Goal: Information Seeking & Learning: Find specific page/section

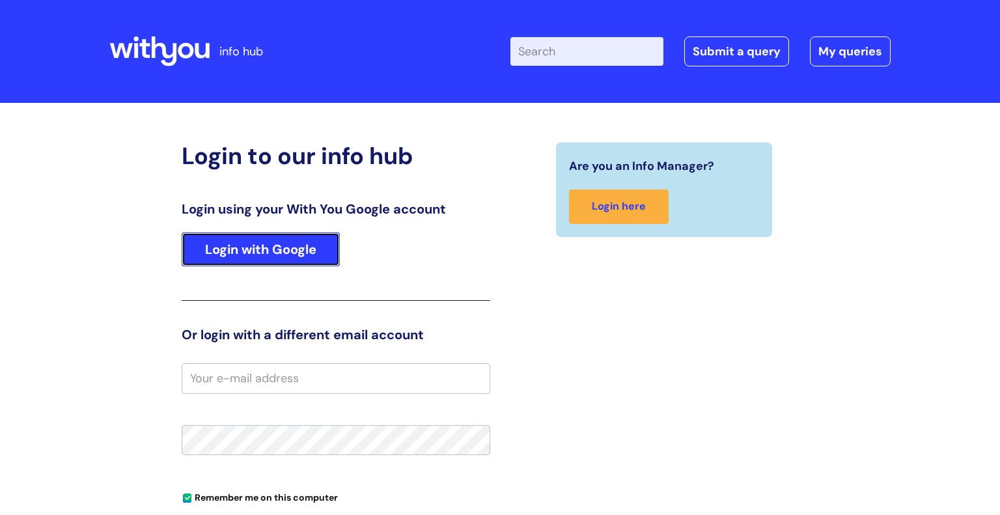
click at [280, 245] on link "Login with Google" at bounding box center [261, 249] width 158 height 34
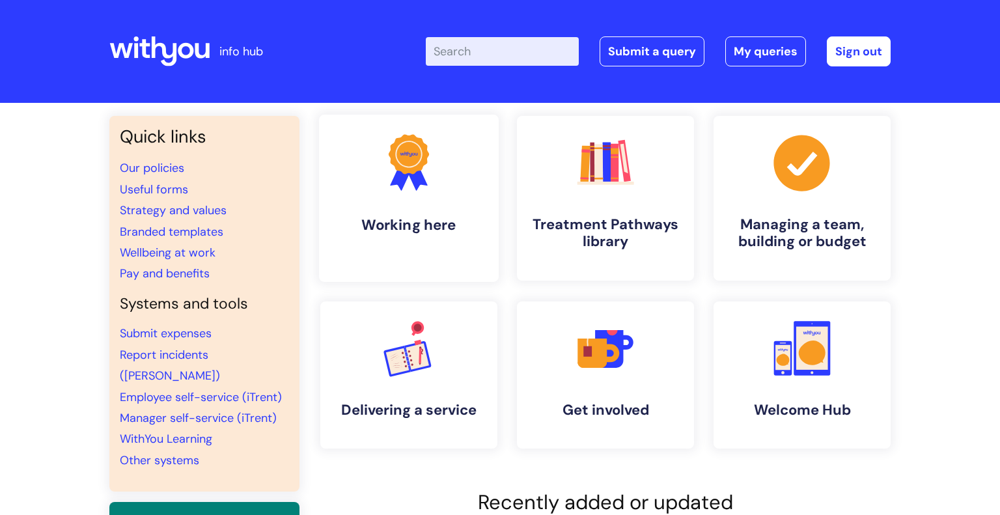
click at [422, 193] on icon ".cls-1{fill:#f89b22;}.cls-1,.cls-2,.cls-3{stroke-width:0px;}.cls-2{fill:#2d3cff…" at bounding box center [408, 162] width 64 height 64
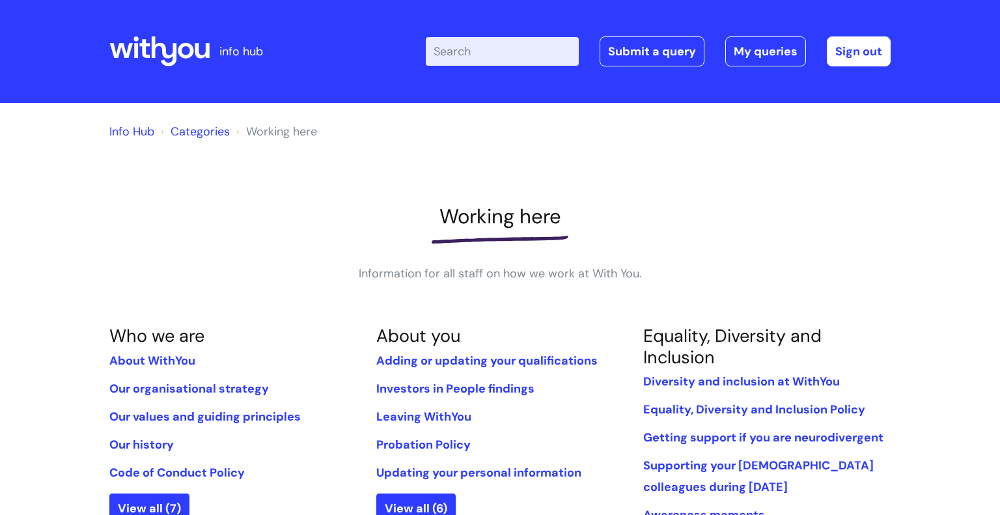
click at [502, 49] on input "Enter your search term here..." at bounding box center [502, 51] width 153 height 29
type input "internal vacancies"
click button "Search" at bounding box center [0, 0] width 0 height 0
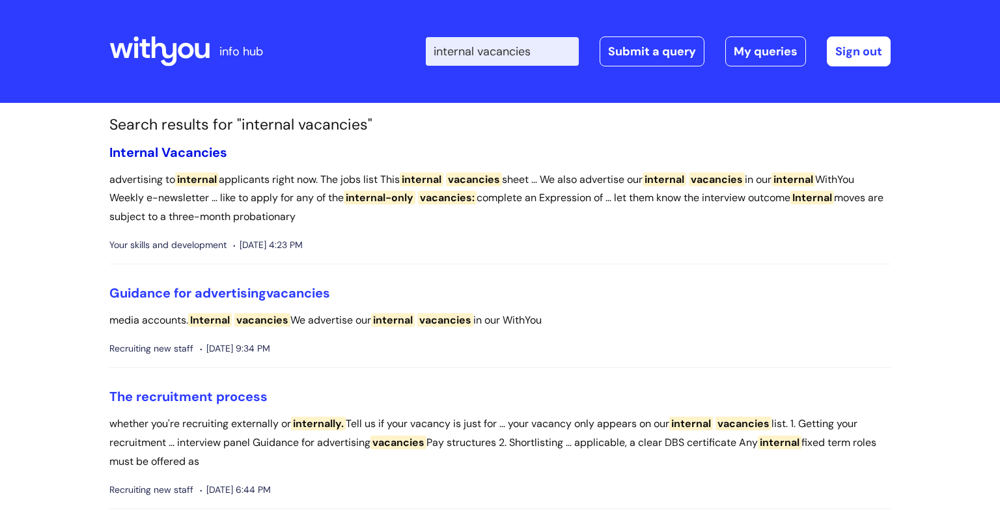
click at [180, 152] on span "Vacancies" at bounding box center [194, 152] width 66 height 17
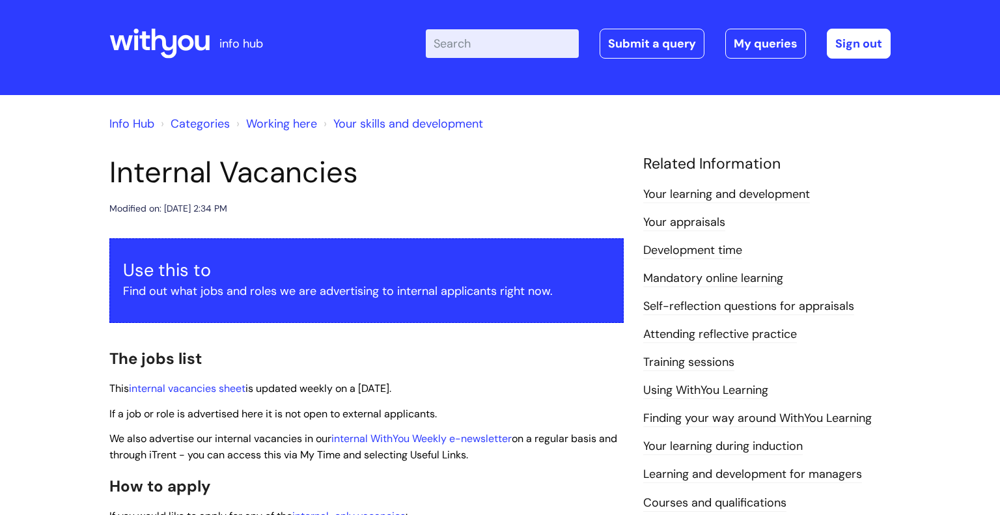
scroll to position [20, 0]
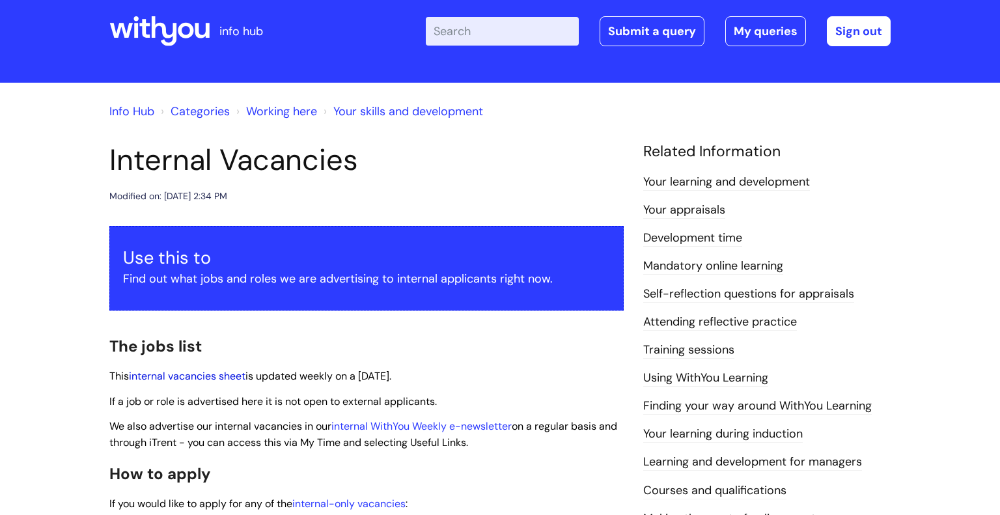
click at [161, 377] on link "internal vacancies sheet" at bounding box center [187, 376] width 116 height 14
